Goal: Navigation & Orientation: Find specific page/section

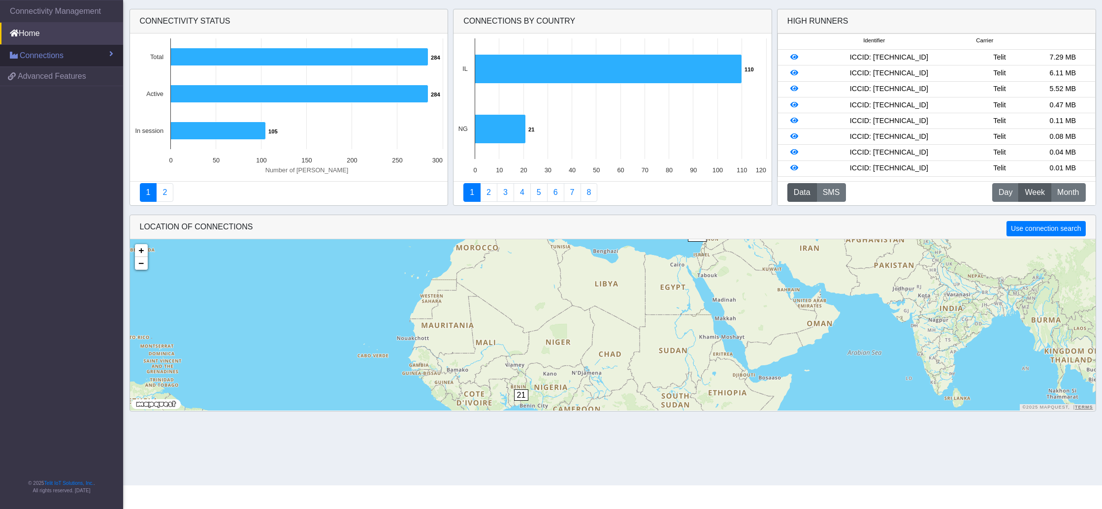
click at [54, 60] on span "Connections" at bounding box center [42, 56] width 44 height 12
click at [32, 78] on span "List" at bounding box center [29, 76] width 11 height 11
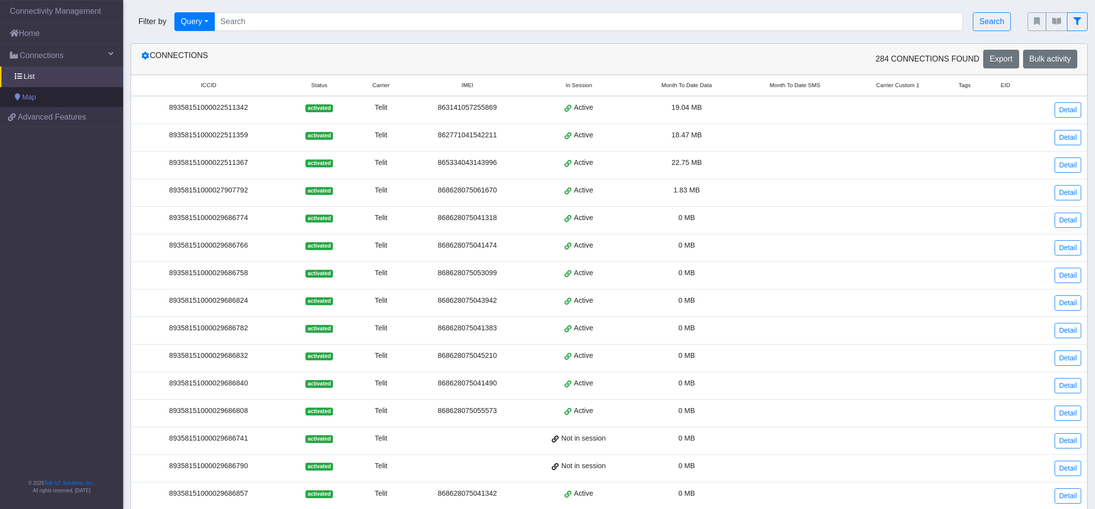
click at [35, 97] on span "Map" at bounding box center [29, 97] width 14 height 11
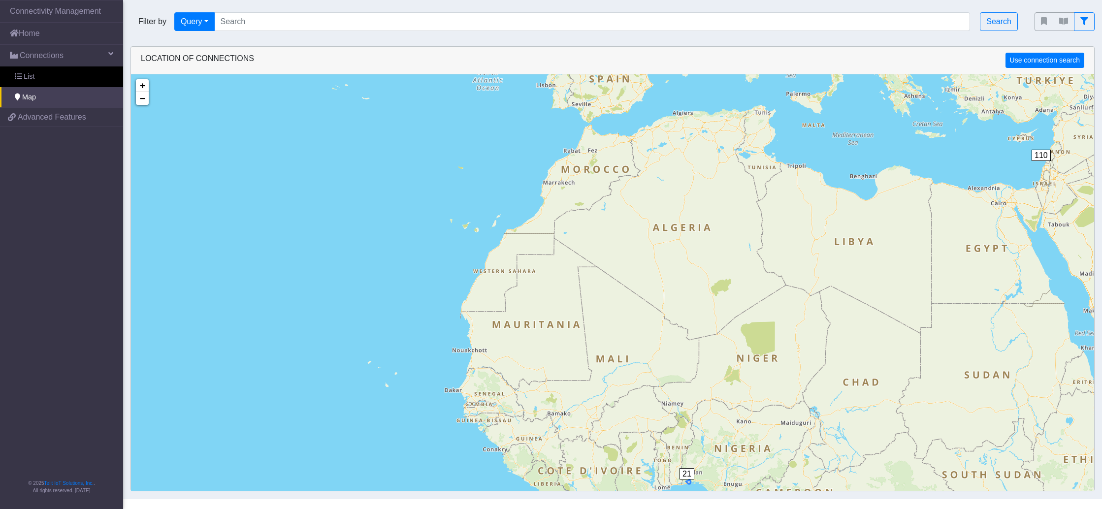
click at [689, 443] on span "21" at bounding box center [687, 473] width 15 height 11
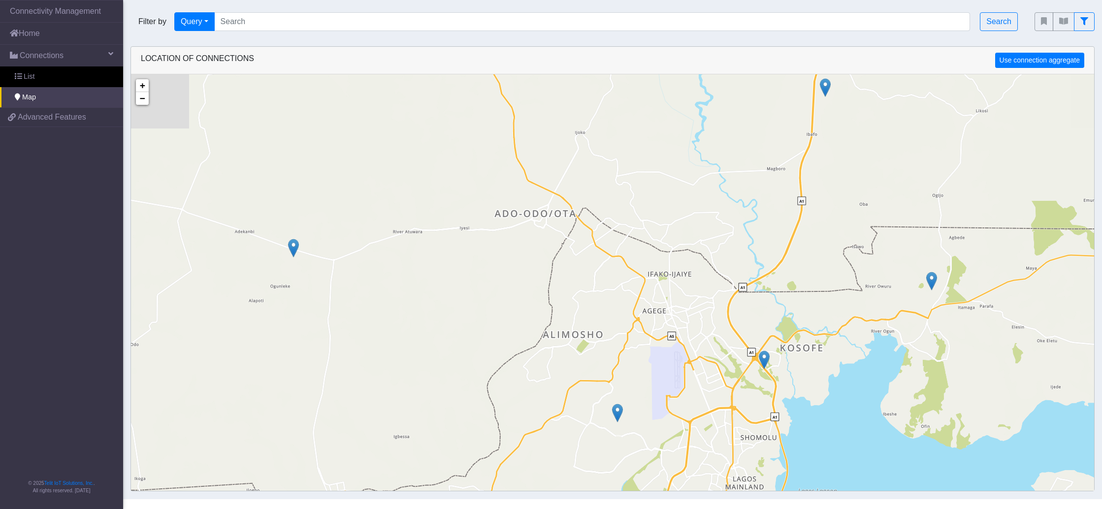
click at [759, 360] on img at bounding box center [764, 360] width 11 height 19
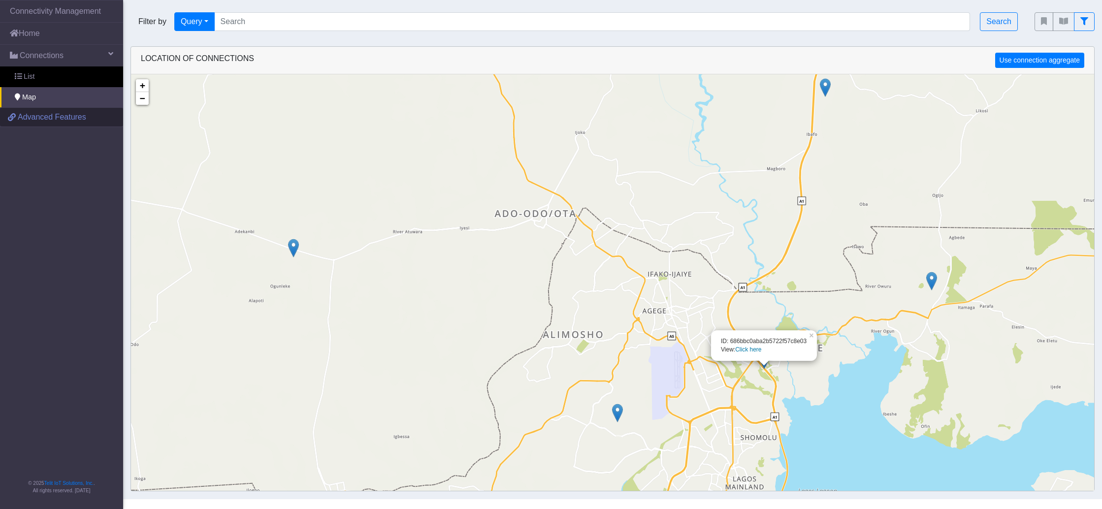
click at [57, 119] on span "Advanced Features" at bounding box center [52, 117] width 68 height 12
drag, startPoint x: 750, startPoint y: 350, endPoint x: 743, endPoint y: 349, distance: 6.5
click at [743, 349] on link "Click here" at bounding box center [748, 349] width 26 height 7
click at [751, 349] on link "Click here" at bounding box center [748, 349] width 26 height 7
click at [753, 350] on link "Click here" at bounding box center [748, 349] width 26 height 7
